Goal: Task Accomplishment & Management: Manage account settings

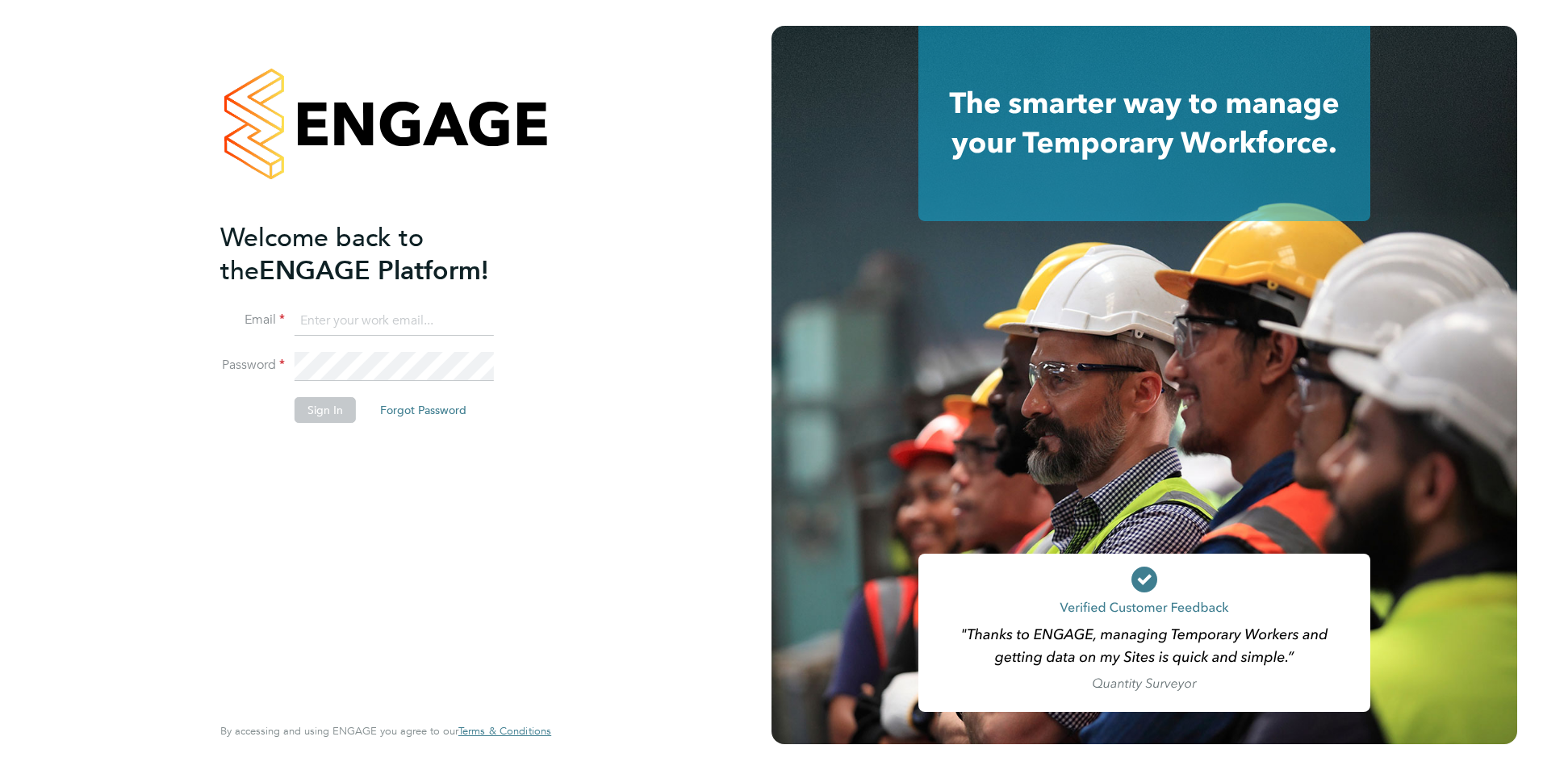
type input "Chloe.Whittall@linsco.com"
click at [324, 411] on button "Sign In" at bounding box center [324, 410] width 61 height 26
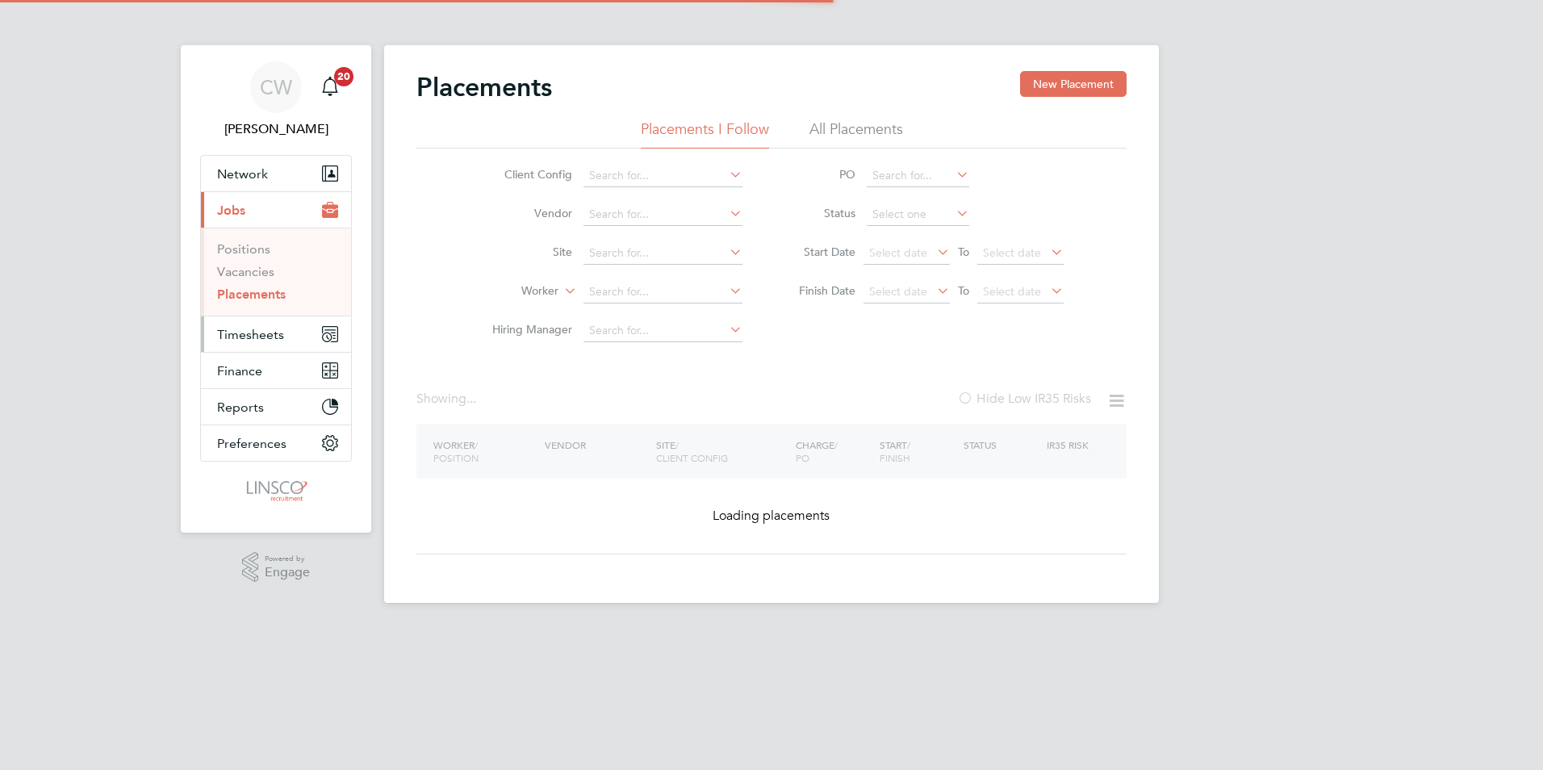
click at [269, 345] on button "Timesheets" at bounding box center [276, 334] width 150 height 36
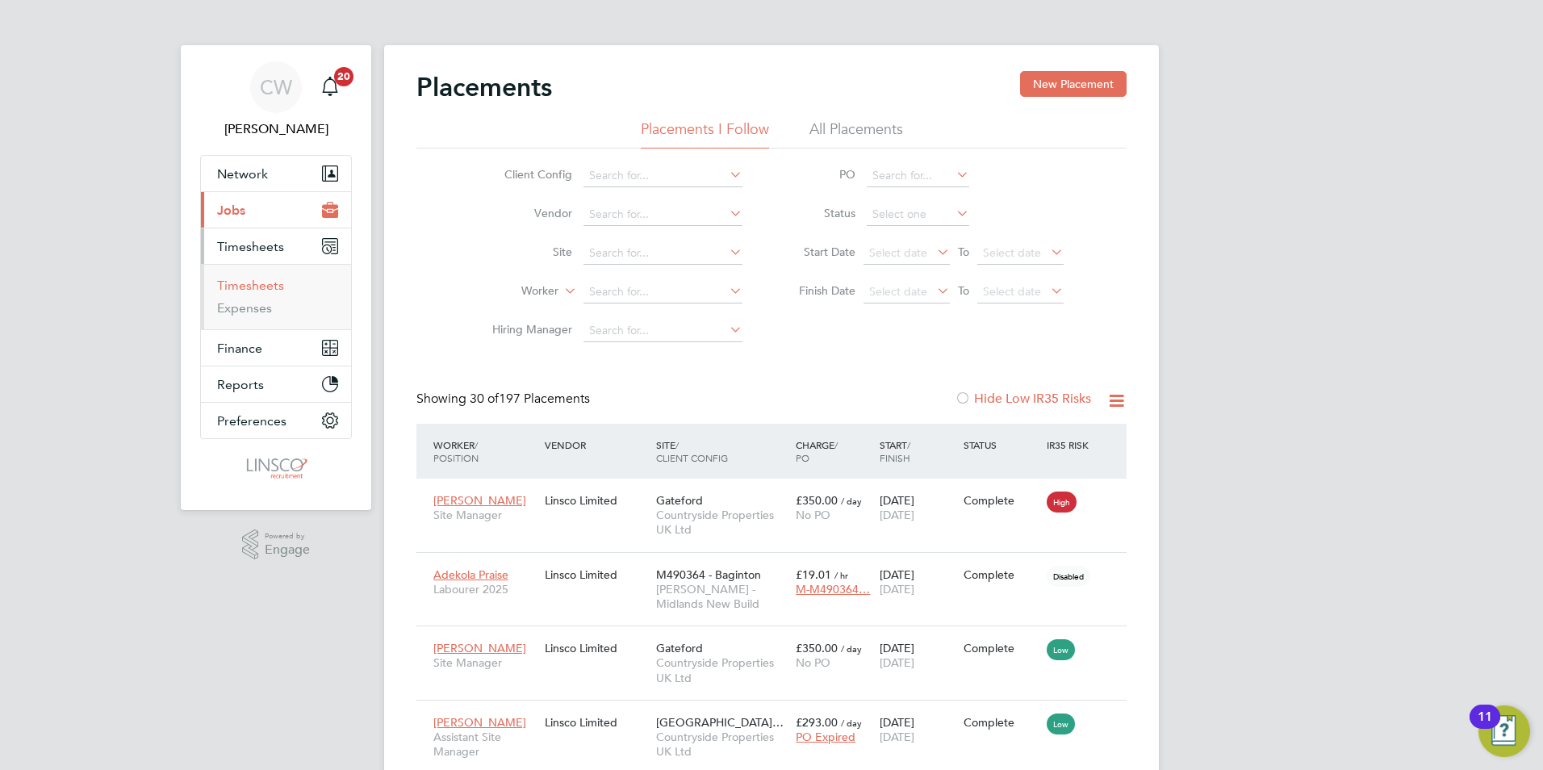
click at [257, 288] on link "Timesheets" at bounding box center [250, 285] width 67 height 15
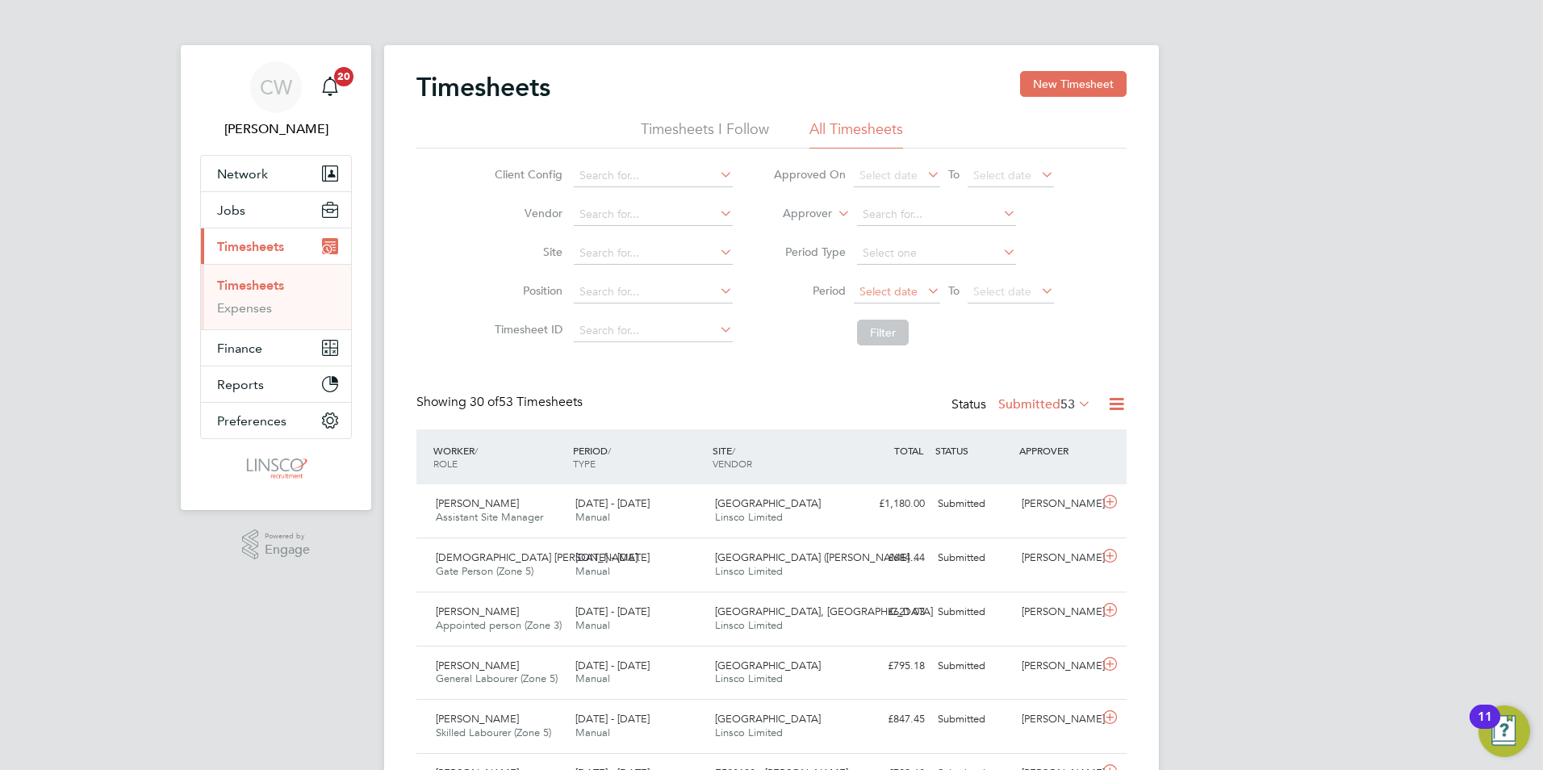
click at [890, 292] on span "Select date" at bounding box center [888, 291] width 58 height 15
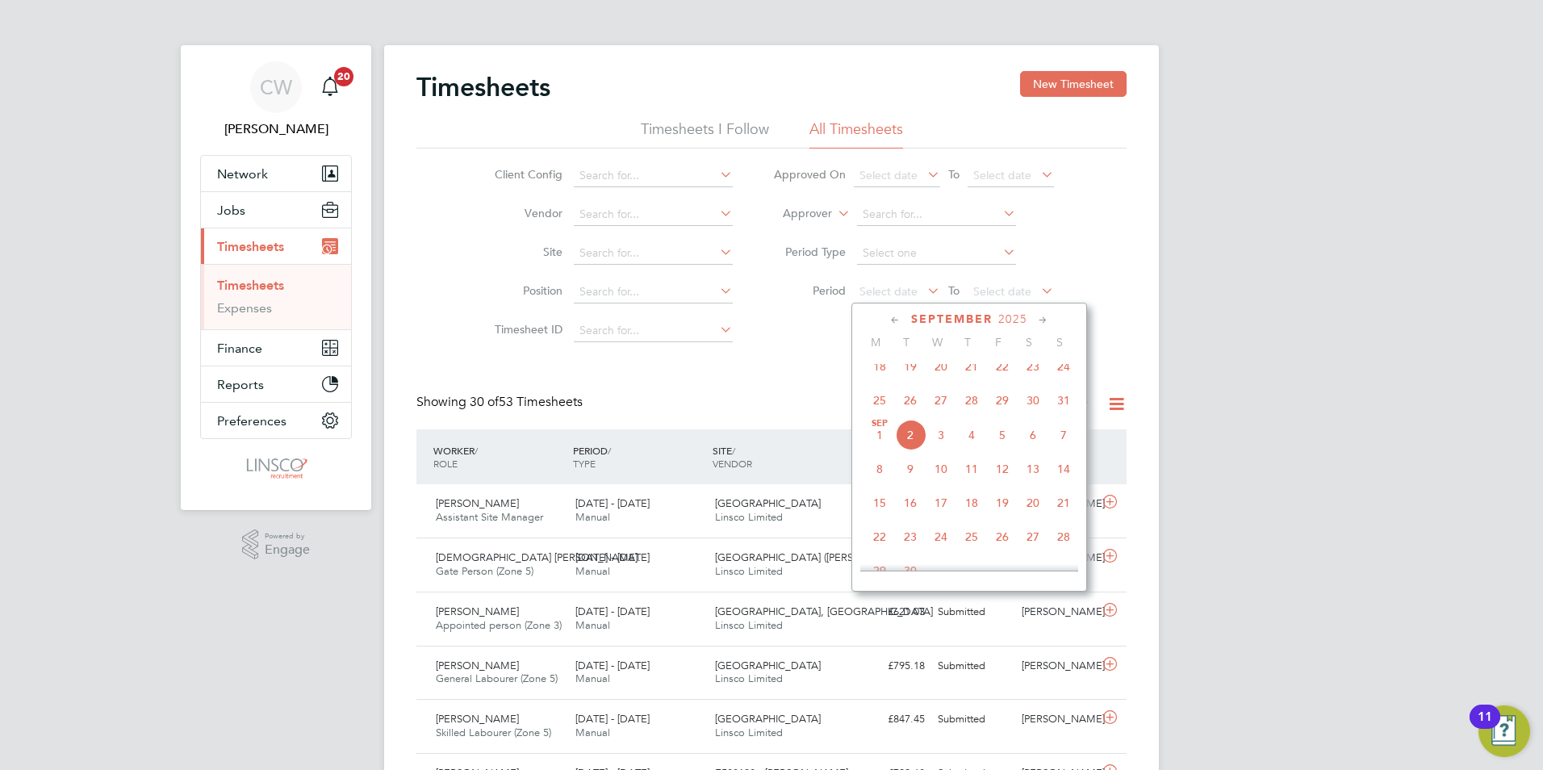
click at [875, 416] on span "25" at bounding box center [879, 400] width 31 height 31
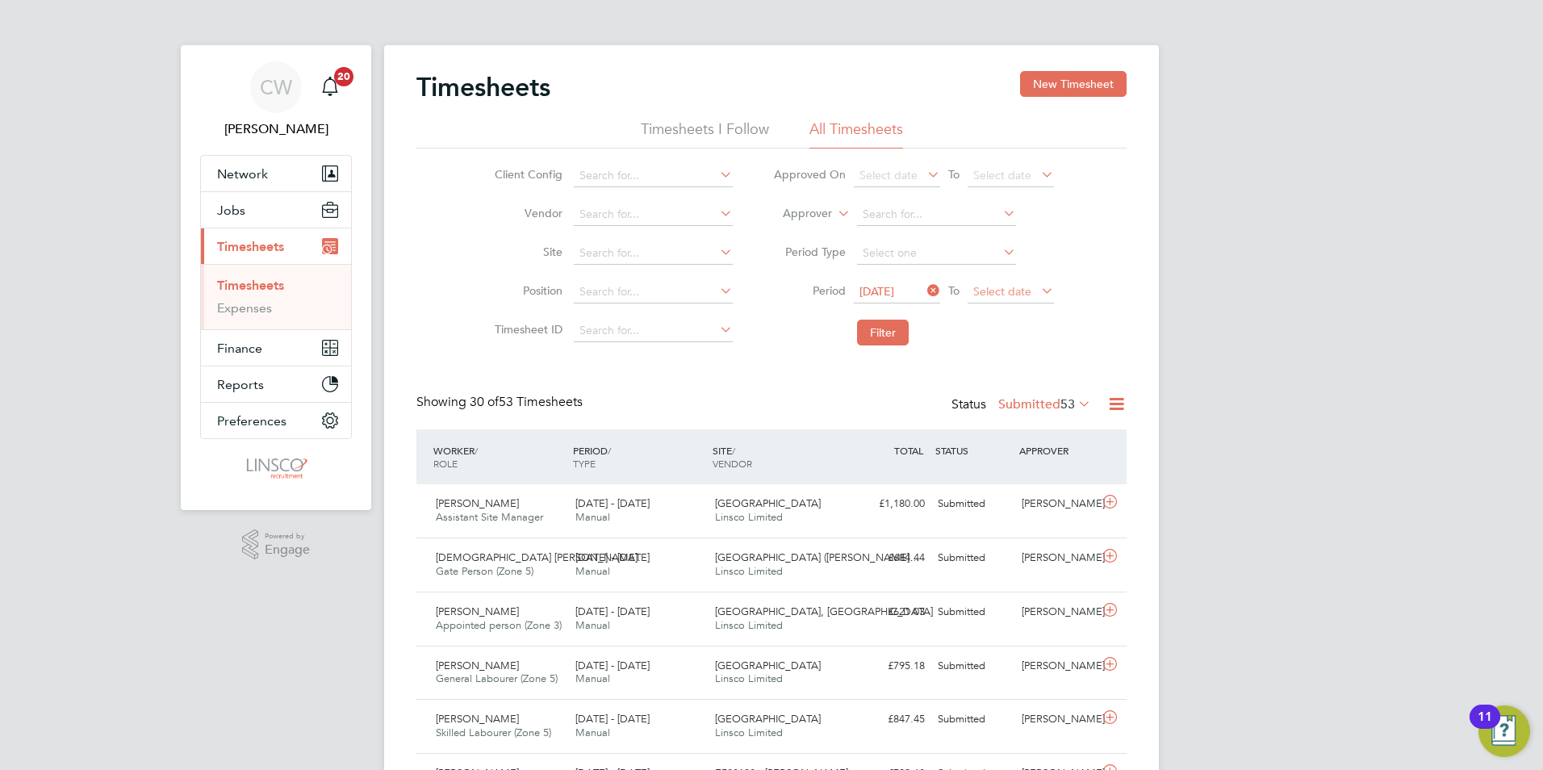
click at [992, 290] on span "Select date" at bounding box center [1002, 291] width 58 height 15
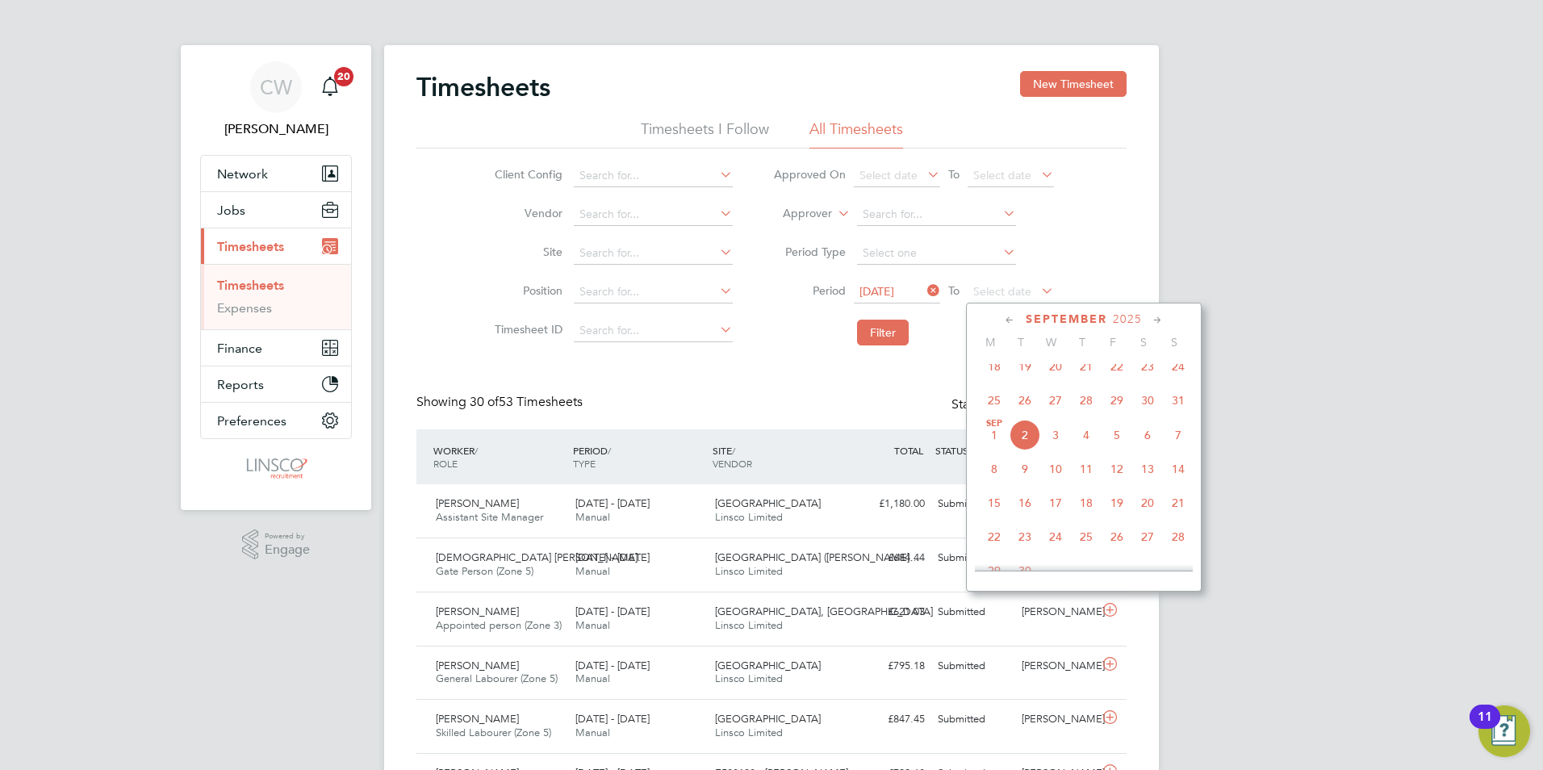
click at [1185, 415] on span "31" at bounding box center [1178, 400] width 31 height 31
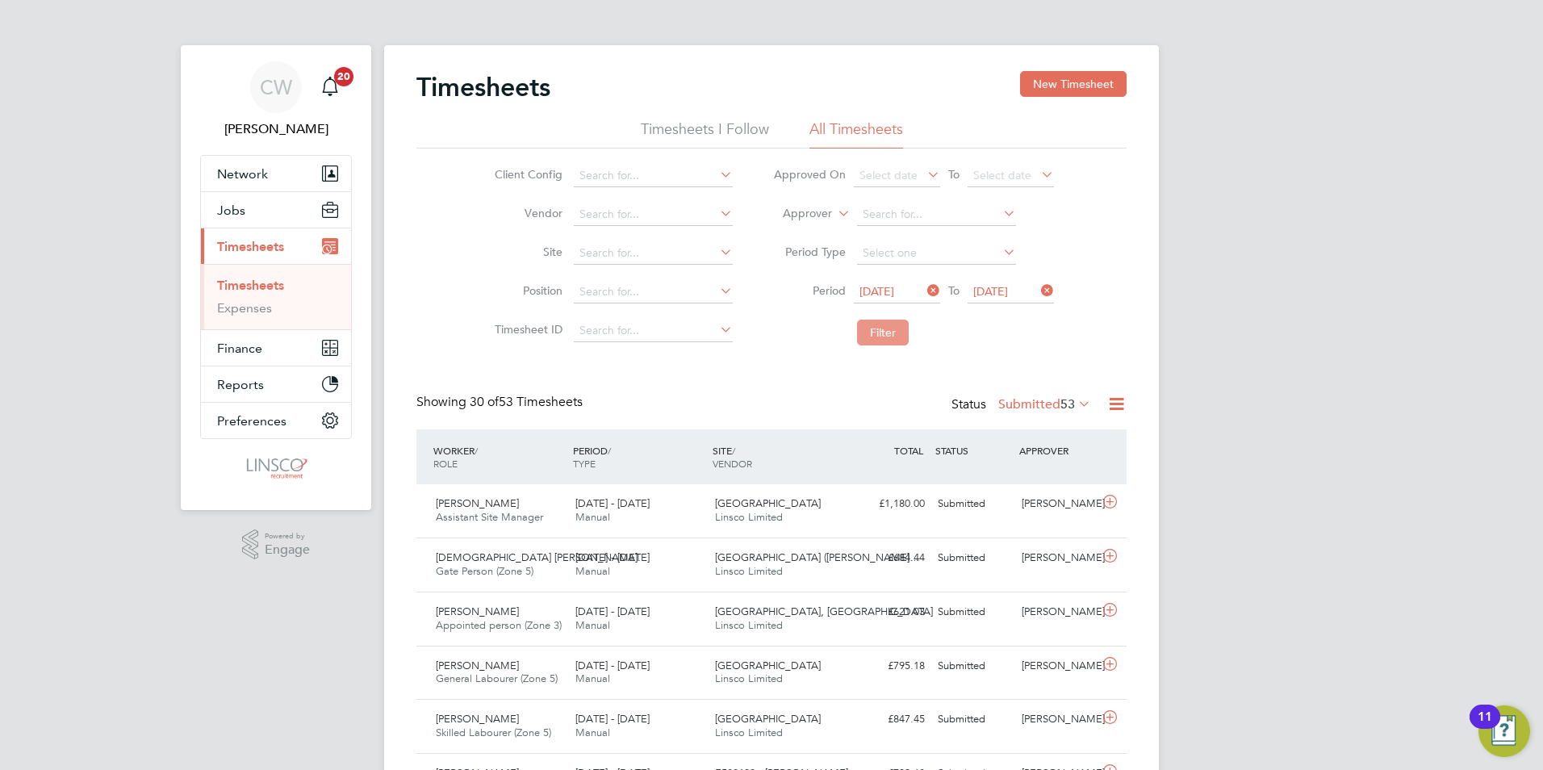
click at [904, 332] on button "Filter" at bounding box center [883, 333] width 52 height 26
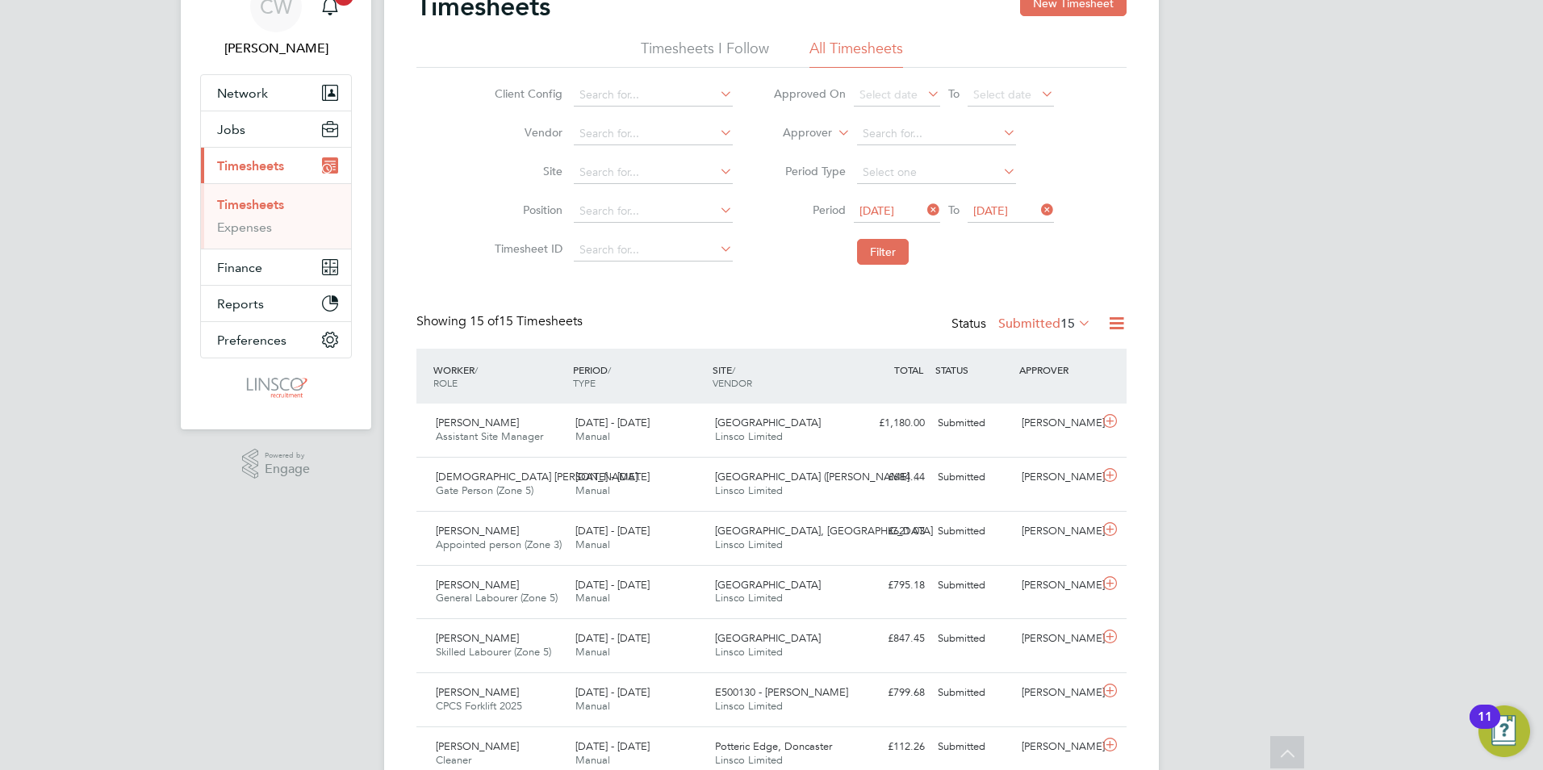
click at [1061, 329] on span "15" at bounding box center [1067, 323] width 15 height 16
click at [1040, 419] on li "Approved" at bounding box center [1036, 420] width 74 height 23
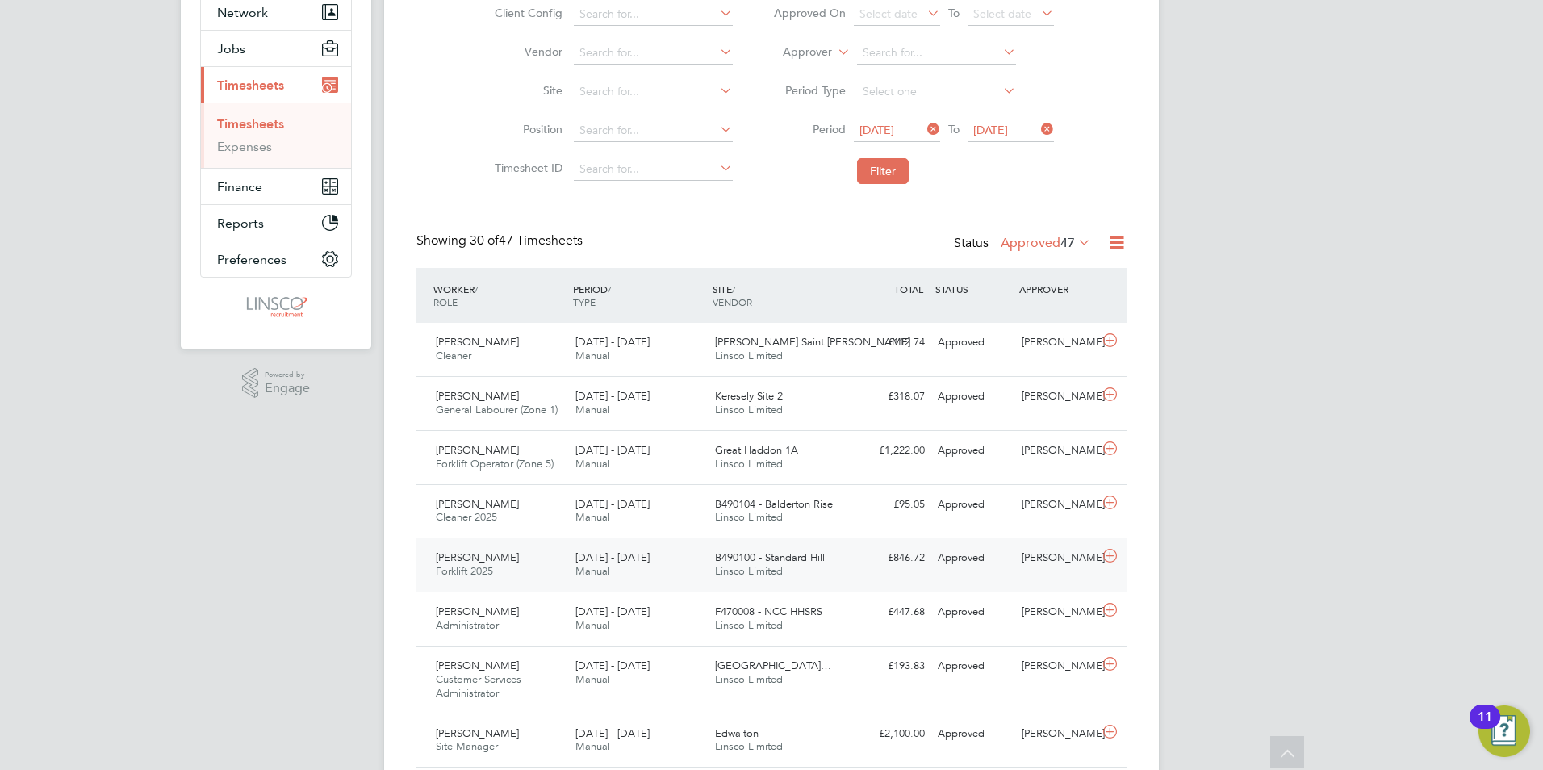
click at [528, 547] on div "Michael Ellis Forklift 2025 23 - 29 Aug 2025" at bounding box center [499, 565] width 140 height 40
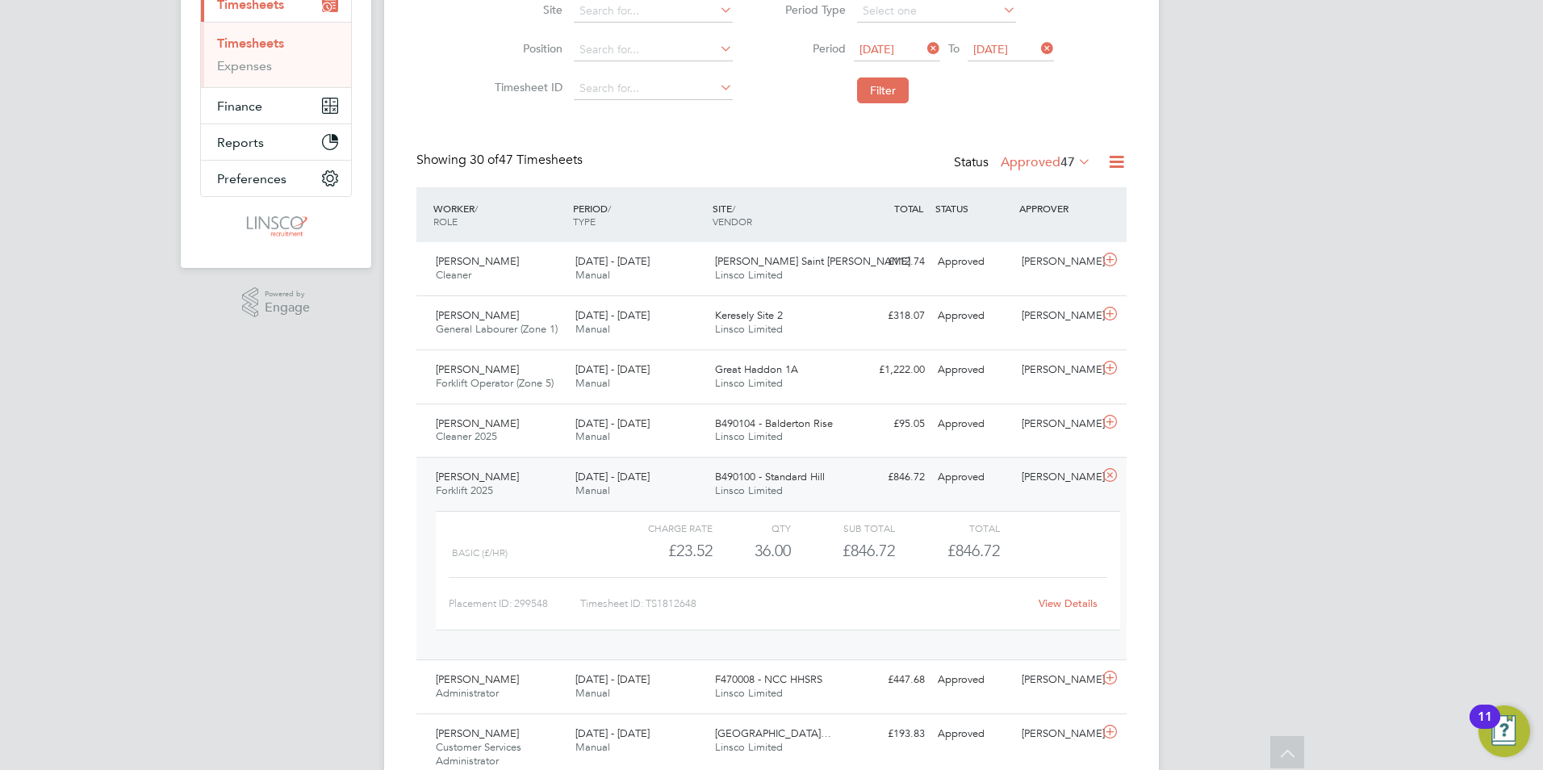
click at [1074, 607] on link "View Details" at bounding box center [1067, 603] width 59 height 14
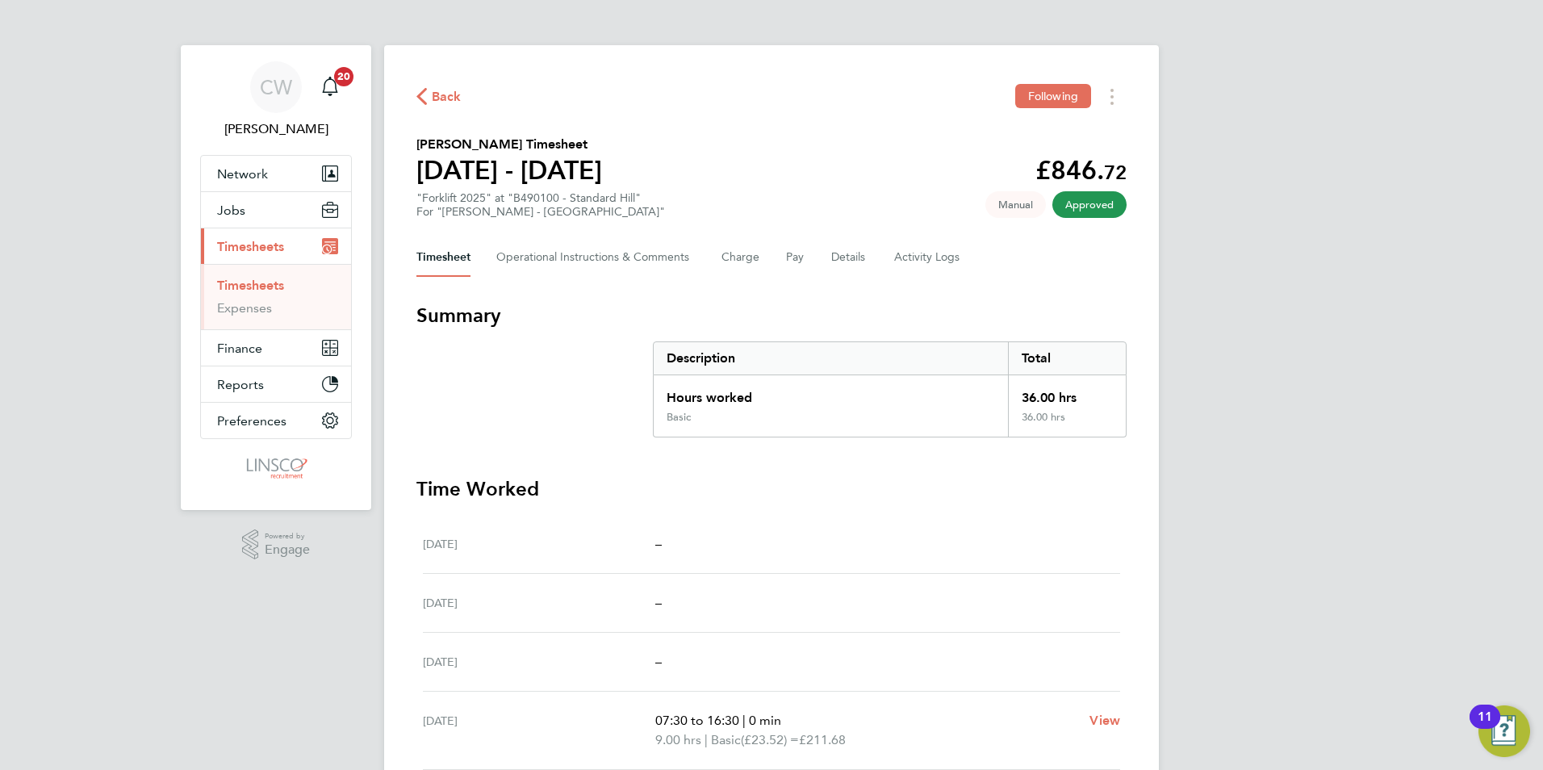
click at [425, 101] on icon "button" at bounding box center [421, 96] width 10 height 17
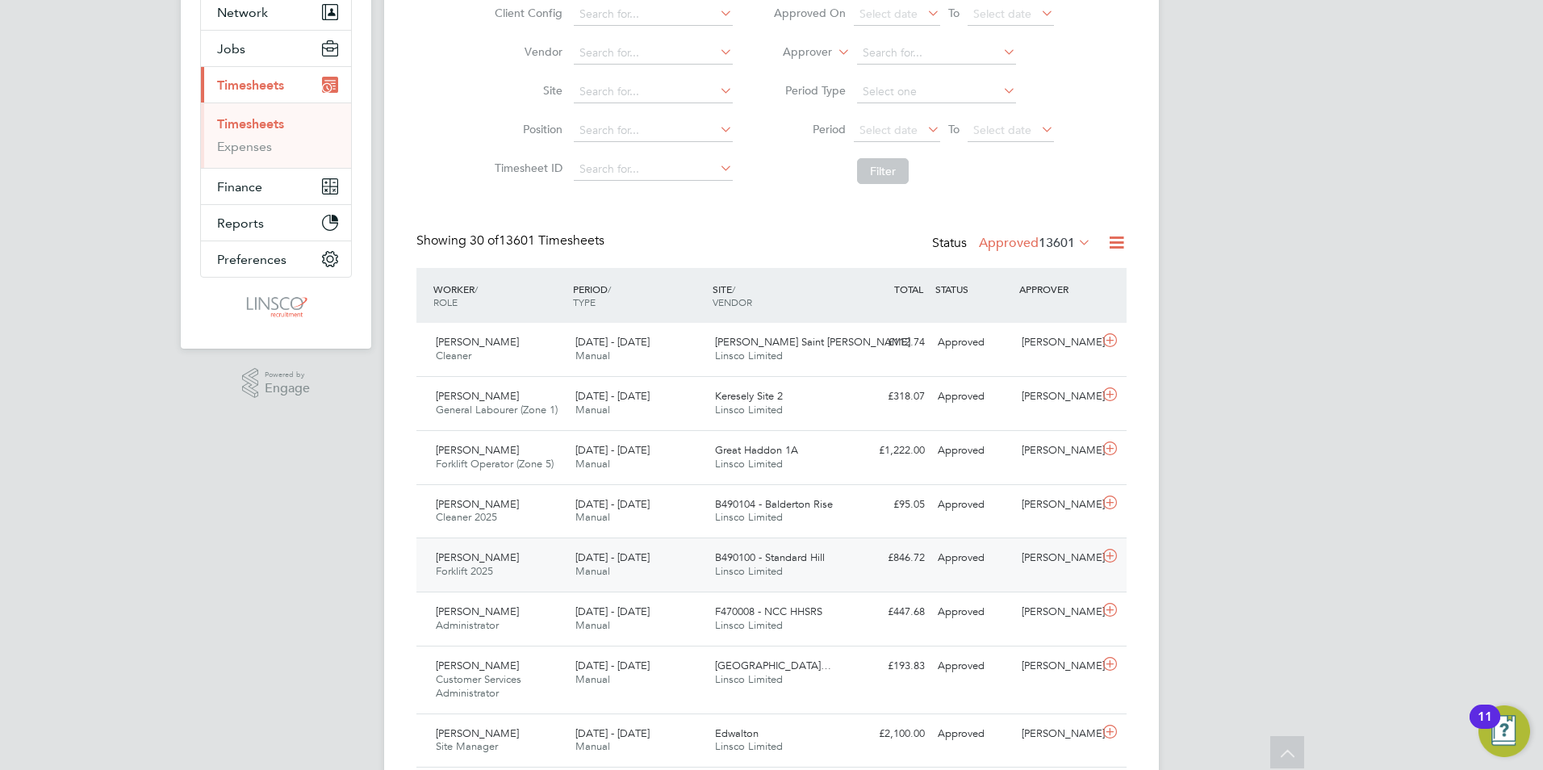
click at [1112, 554] on icon at bounding box center [1110, 555] width 20 height 13
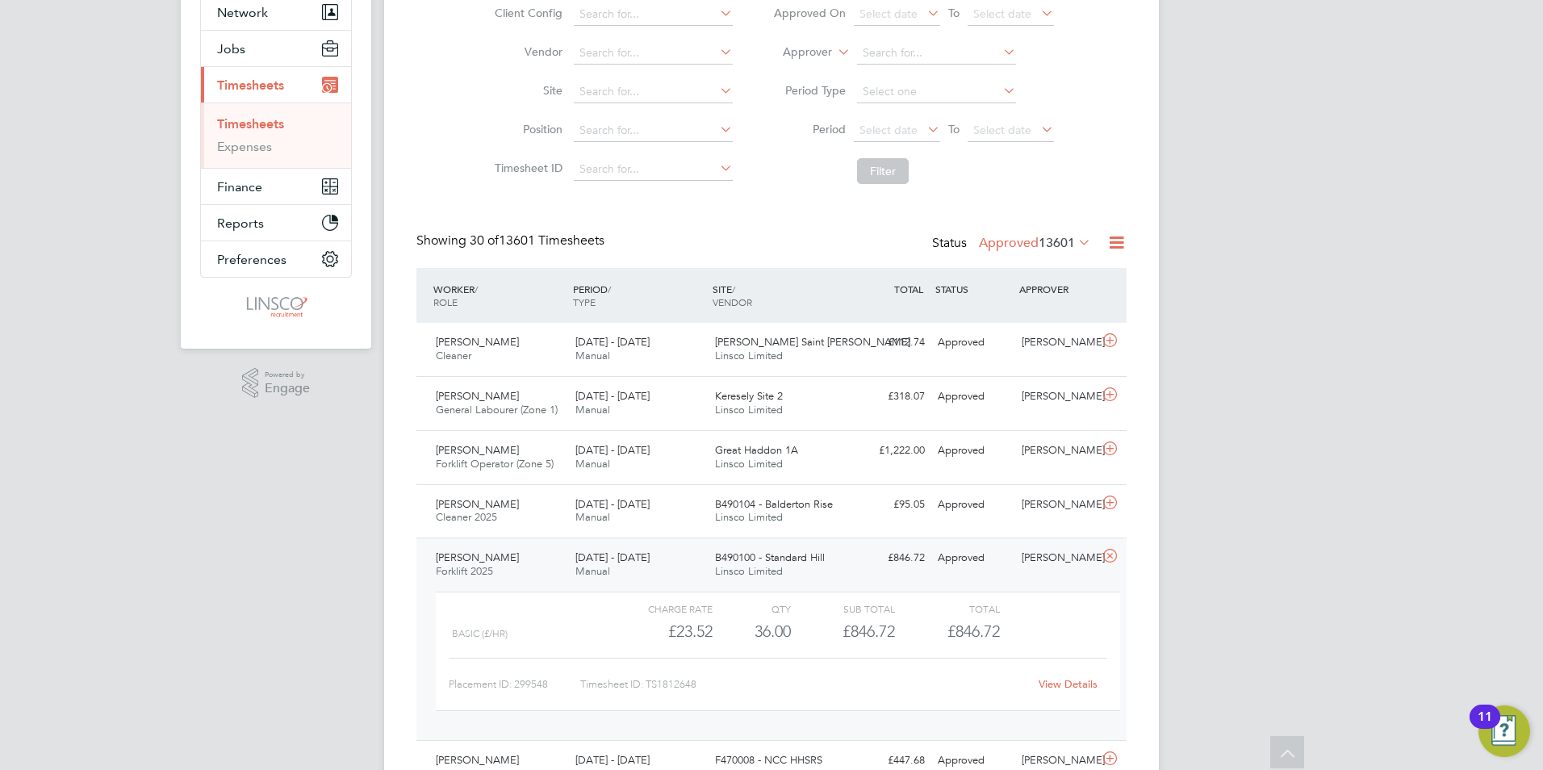
click at [1072, 683] on link "View Details" at bounding box center [1067, 684] width 59 height 14
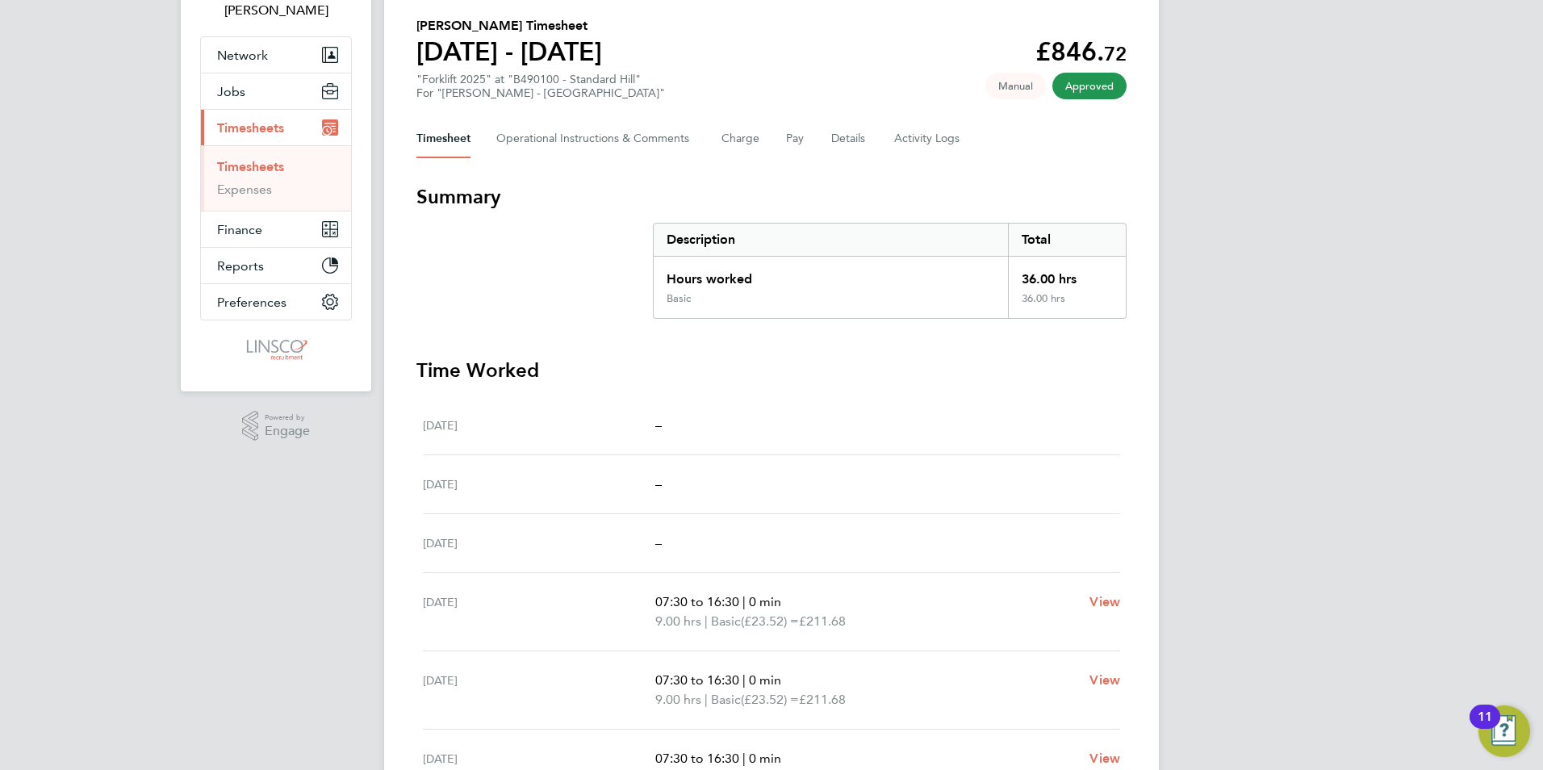
scroll to position [215, 0]
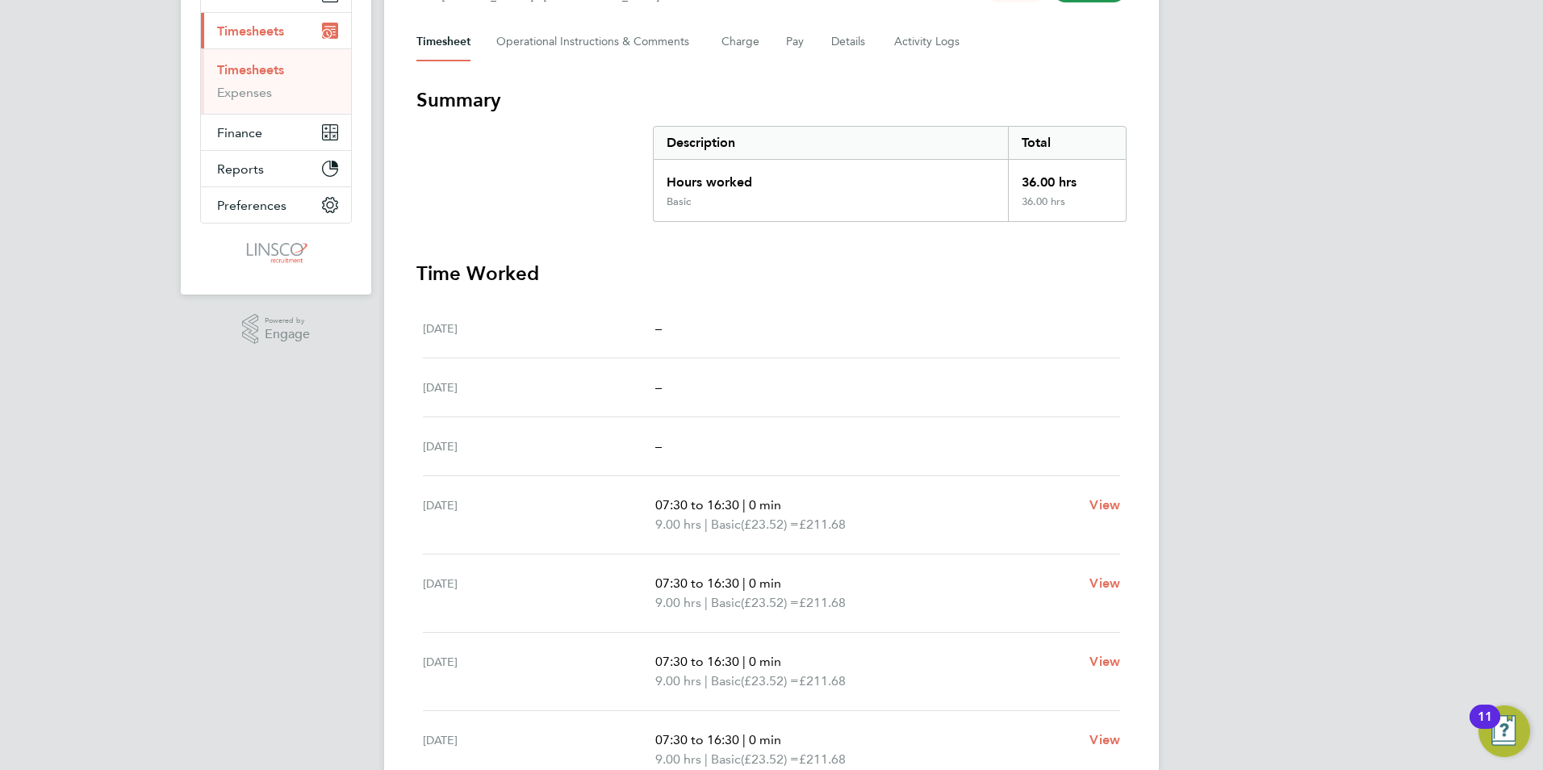
click at [1185, 336] on div "CW Chloe Whittall Notifications 20 Applications: Network Team Members Businesse…" at bounding box center [771, 358] width 1543 height 1147
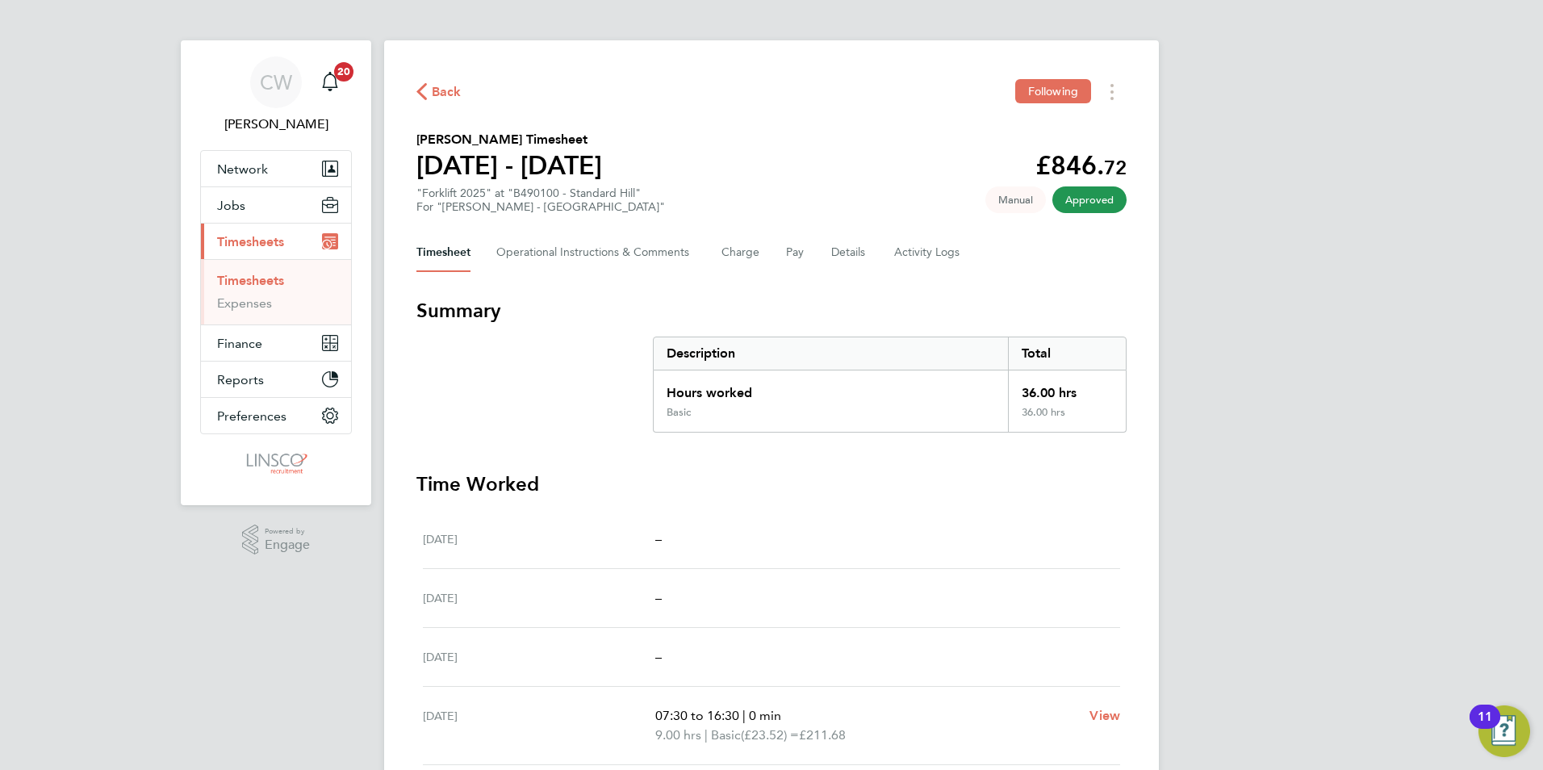
scroll to position [0, 0]
